Goal: Information Seeking & Learning: Learn about a topic

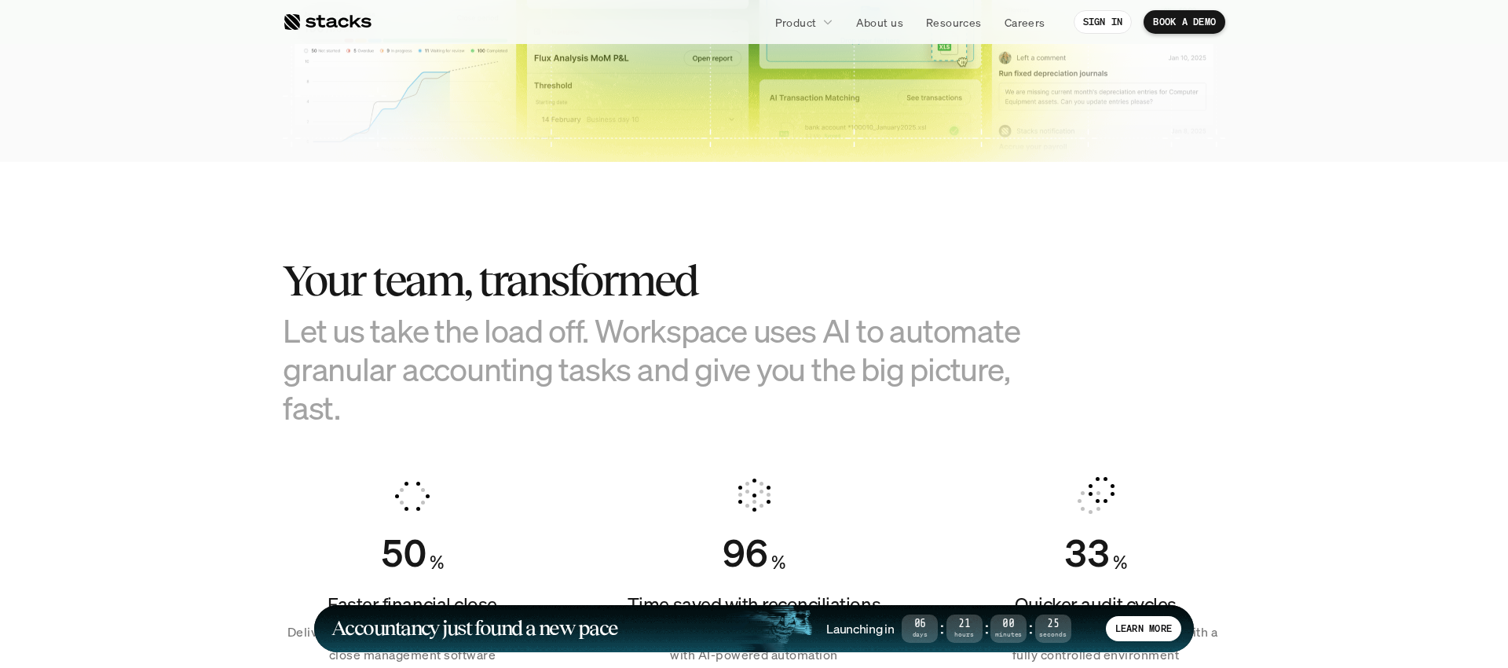
scroll to position [797, 0]
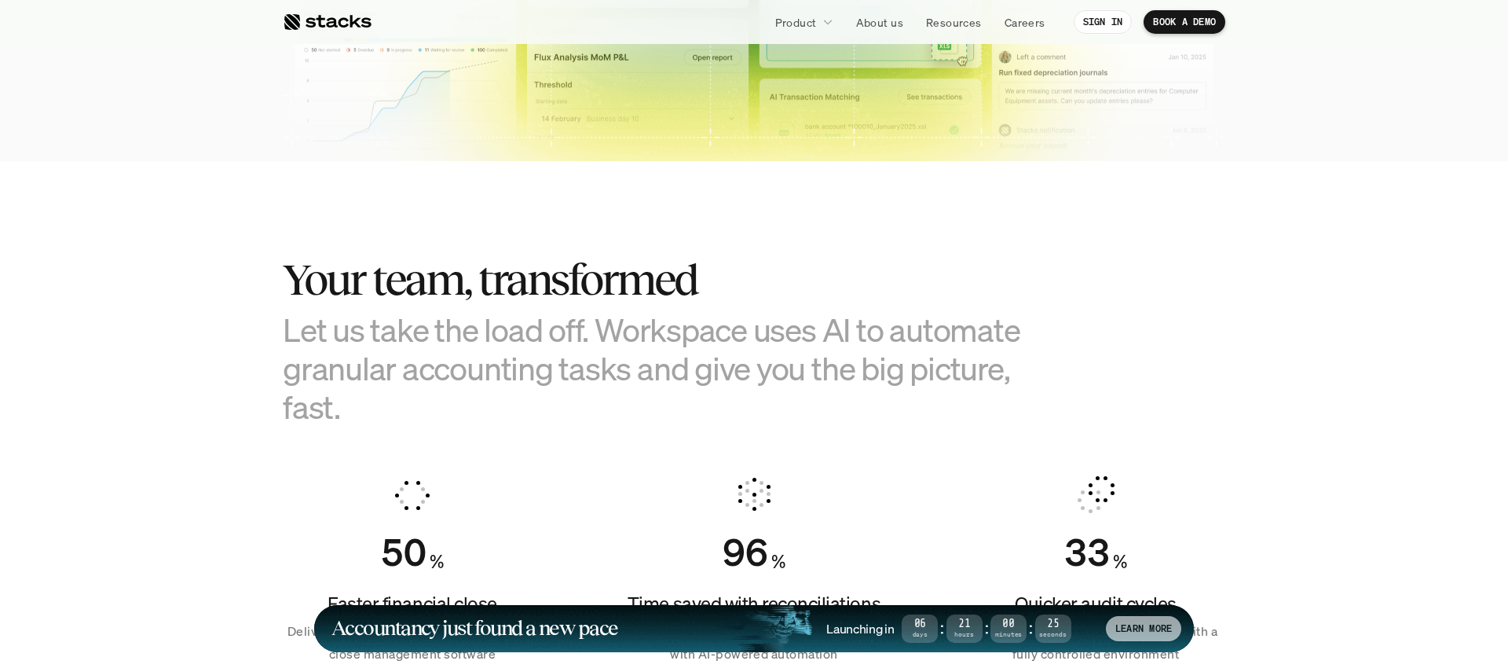
click at [1149, 616] on div "LEARN MORE" at bounding box center [1143, 628] width 75 height 25
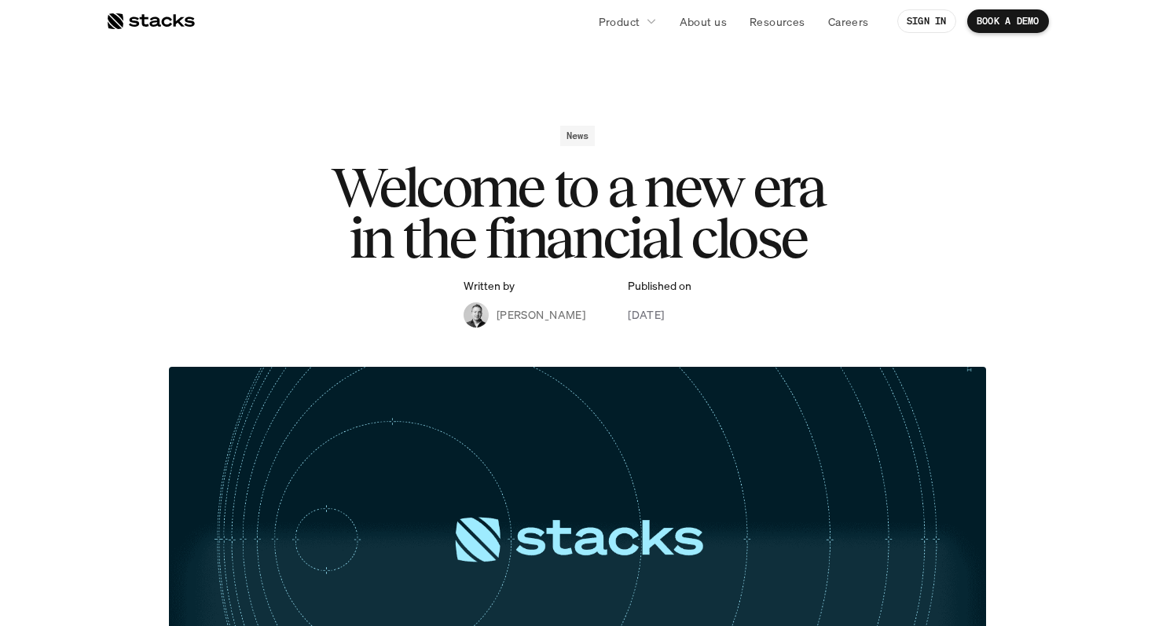
click at [125, 3] on nav "Product About us Resources Careers SIGN IN BOOK A DEMO" at bounding box center [577, 21] width 1155 height 44
click at [125, 23] on div at bounding box center [150, 21] width 89 height 19
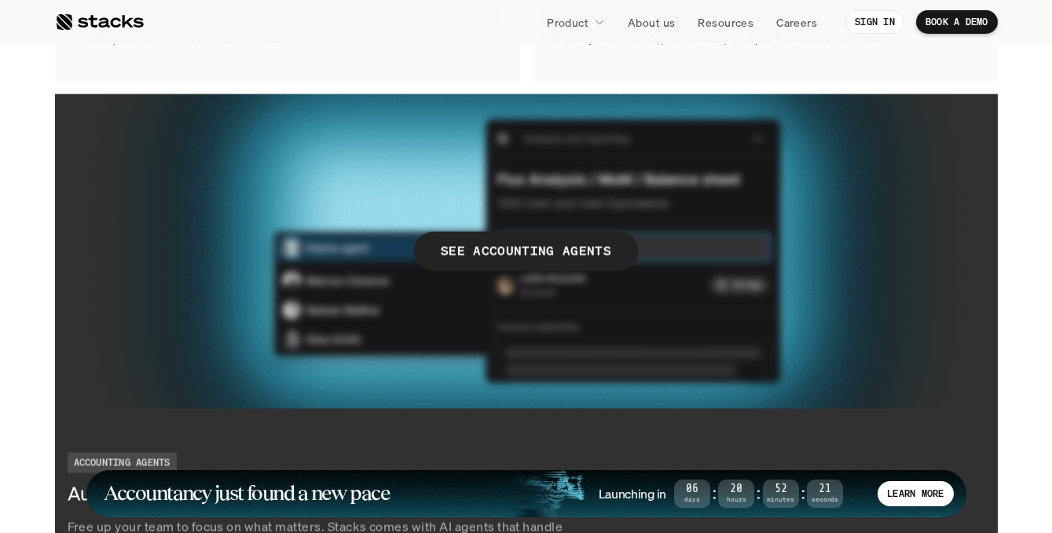
scroll to position [2881, 0]
